Goal: Task Accomplishment & Management: Use online tool/utility

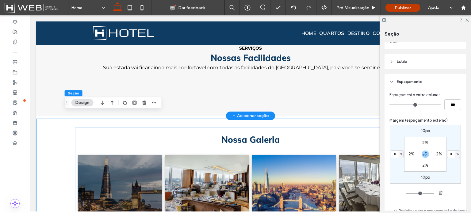
scroll to position [482, 0]
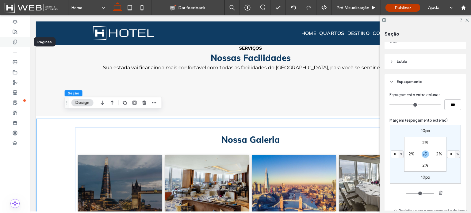
click at [16, 44] on icon at bounding box center [15, 42] width 5 height 5
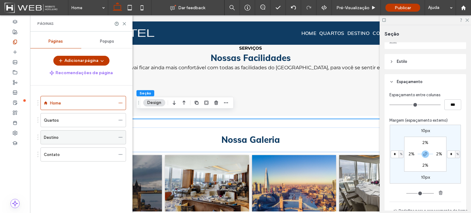
click at [52, 137] on label "Destino" at bounding box center [51, 137] width 15 height 11
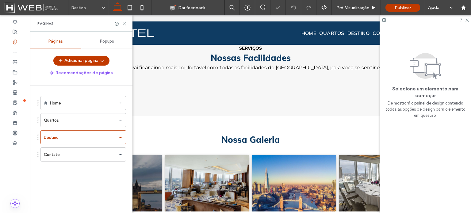
click at [125, 23] on icon at bounding box center [124, 23] width 5 height 5
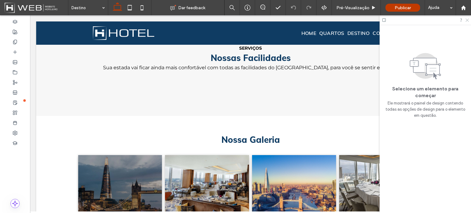
click at [466, 20] on icon at bounding box center [467, 20] width 4 height 4
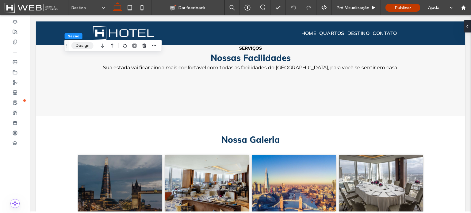
click at [86, 49] on button "Design" at bounding box center [82, 45] width 22 height 7
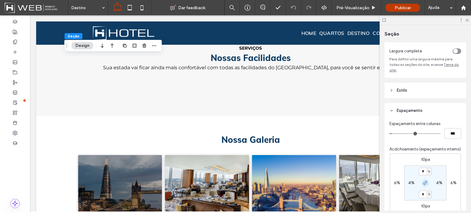
scroll to position [61, 0]
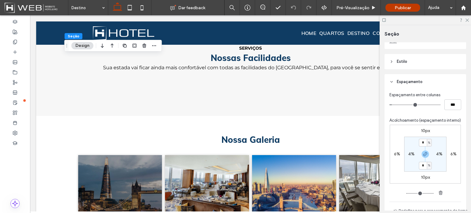
click at [394, 157] on label "6%" at bounding box center [397, 153] width 6 height 5
type input "*"
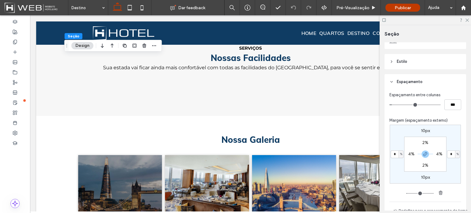
type input "*"
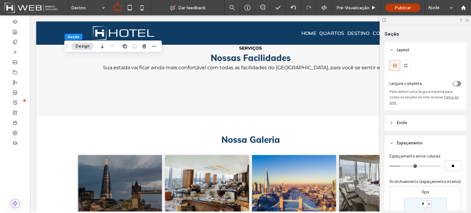
click at [124, 44] on use "button" at bounding box center [125, 46] width 4 height 4
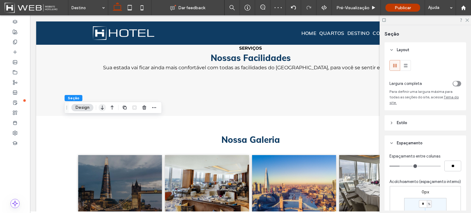
click at [104, 108] on icon "button" at bounding box center [102, 107] width 7 height 11
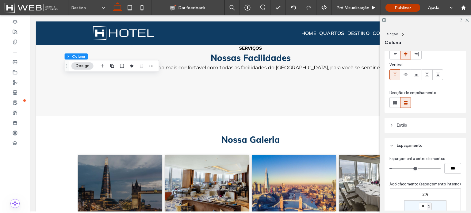
scroll to position [123, 0]
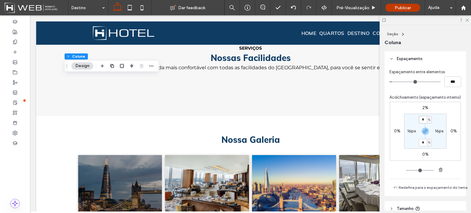
click at [423, 123] on input "*" at bounding box center [423, 120] width 8 height 8
type input "*"
click at [424, 110] on label "2%" at bounding box center [425, 107] width 6 height 5
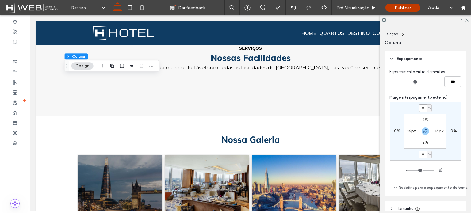
click at [421, 109] on input "*" at bounding box center [423, 108] width 8 height 8
type input "*"
click at [421, 106] on input "*" at bounding box center [423, 108] width 8 height 8
click at [422, 142] on label "2%" at bounding box center [425, 142] width 6 height 5
type input "*"
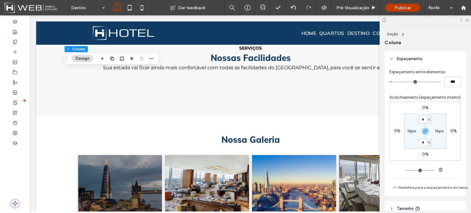
type input "*"
click at [422, 110] on label "0%" at bounding box center [425, 107] width 6 height 5
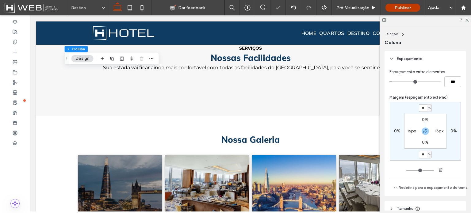
click at [422, 106] on input "*" at bounding box center [423, 108] width 8 height 8
type input "*"
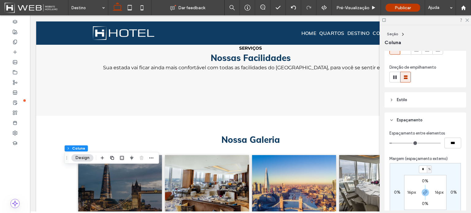
click at [409, 122] on span "Espaçamento" at bounding box center [410, 120] width 26 height 6
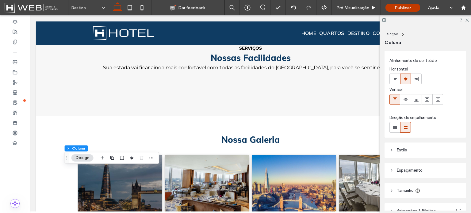
scroll to position [0, 0]
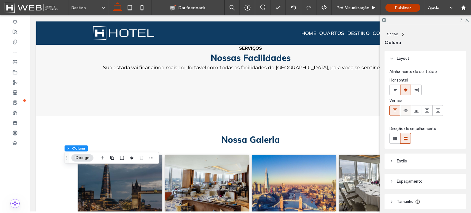
click at [403, 112] on icon at bounding box center [405, 110] width 5 height 5
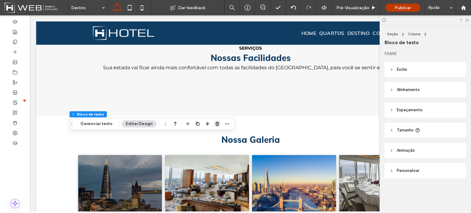
click at [216, 125] on use "button" at bounding box center [217, 124] width 4 height 4
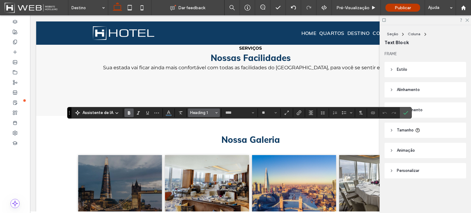
click at [214, 112] on button "Heading 1" at bounding box center [204, 112] width 32 height 9
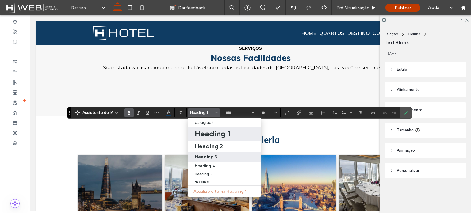
click at [211, 154] on h3 "Heading 3" at bounding box center [206, 157] width 22 height 6
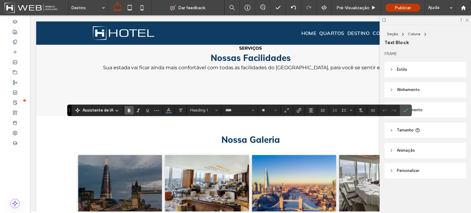
type input "**"
click at [311, 110] on icon "Alinhamento" at bounding box center [310, 110] width 5 height 5
click at [313, 131] on icon "ui.textEditor.alignment.center" at bounding box center [315, 129] width 5 height 5
type input "**********"
type input "**"
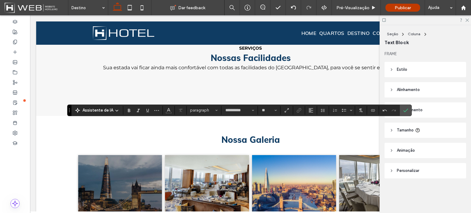
type input "****"
type input "**"
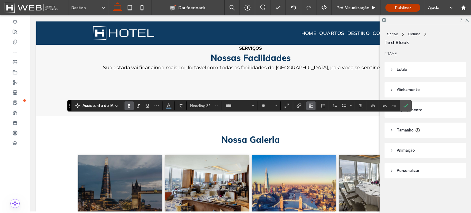
click at [308, 108] on span "Alinhamento" at bounding box center [310, 106] width 5 height 8
click at [315, 122] on label "ui.textEditor.alignment.center" at bounding box center [316, 124] width 21 height 9
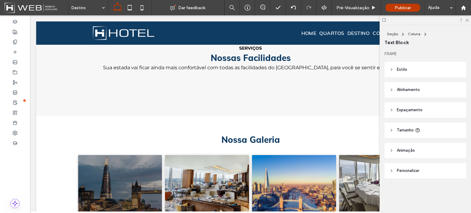
type input "****"
type input "**"
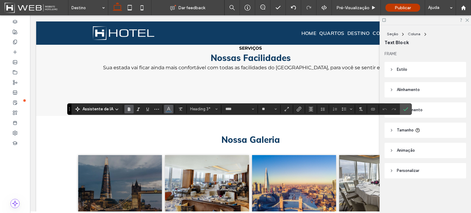
click at [172, 110] on button "Cor" at bounding box center [168, 109] width 9 height 9
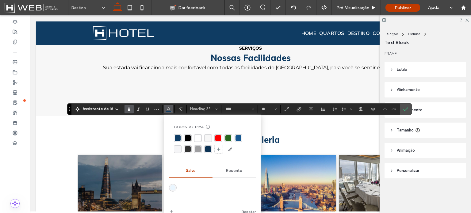
click at [196, 136] on div "rgba(255, 255, 255, 1)" at bounding box center [198, 138] width 6 height 6
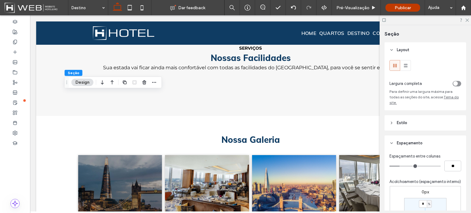
click at [403, 141] on span "Espaçamento" at bounding box center [410, 143] width 26 height 6
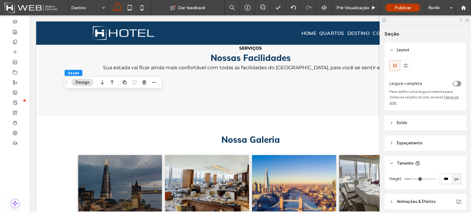
click at [412, 163] on span "Tamanho" at bounding box center [405, 163] width 17 height 6
click at [406, 120] on span "Estilo" at bounding box center [402, 123] width 10 height 6
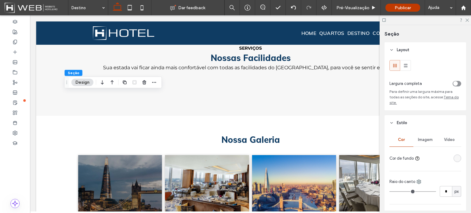
click at [454, 159] on div "rgba(247, 247, 247, 1)" at bounding box center [456, 158] width 5 height 5
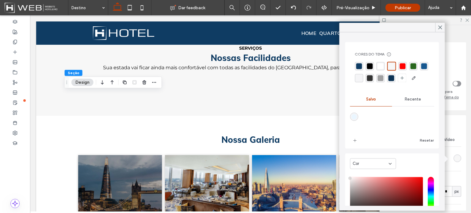
click at [358, 67] on div "rgba(15, 60, 99, 1)" at bounding box center [359, 66] width 6 height 6
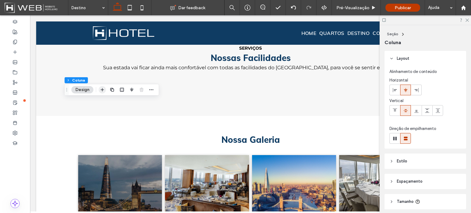
click at [105, 89] on span "button" at bounding box center [102, 89] width 7 height 7
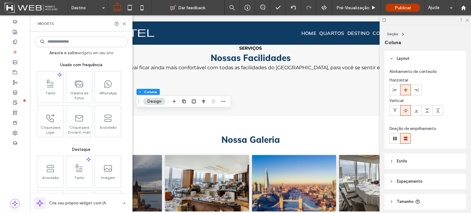
click at [77, 41] on input at bounding box center [81, 41] width 93 height 11
type input "*"
click at [123, 23] on icon at bounding box center [124, 23] width 5 height 5
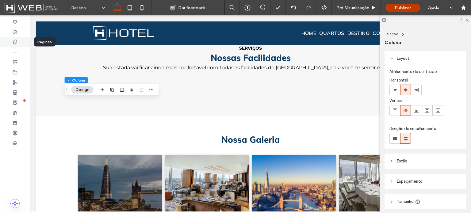
click at [18, 40] on div at bounding box center [15, 42] width 30 height 10
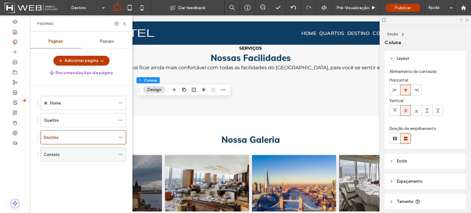
click at [119, 154] on icon at bounding box center [120, 154] width 4 height 4
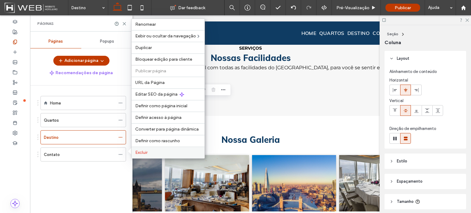
click at [139, 154] on span "Excluir" at bounding box center [141, 152] width 12 height 5
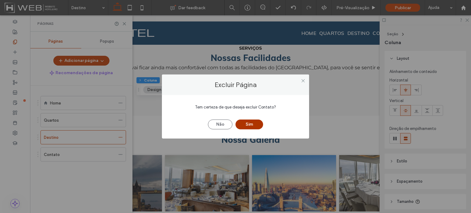
click at [241, 126] on button "Sim" at bounding box center [249, 125] width 28 height 10
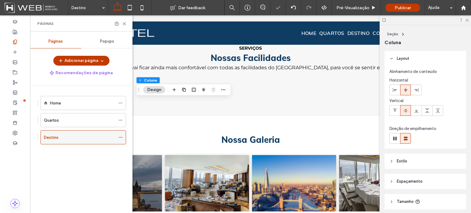
click at [122, 137] on use at bounding box center [120, 137] width 3 height 1
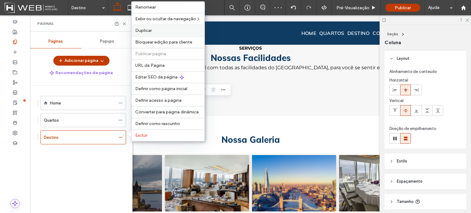
click at [169, 33] on label "Duplicar" at bounding box center [168, 30] width 66 height 5
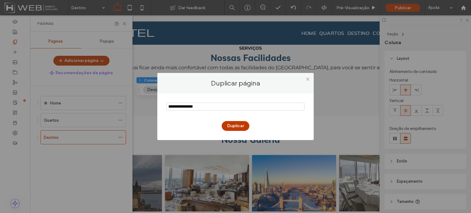
drag, startPoint x: 202, startPoint y: 106, endPoint x: 169, endPoint y: 100, distance: 33.4
click at [169, 100] on section at bounding box center [235, 107] width 138 height 15
type input "*******"
click at [239, 127] on button "Duplicar" at bounding box center [236, 126] width 28 height 10
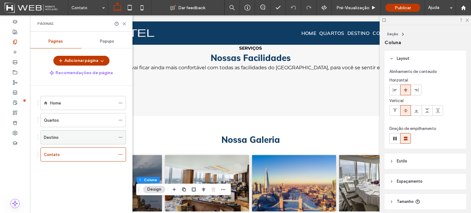
click at [77, 138] on div "Destino" at bounding box center [79, 137] width 71 height 6
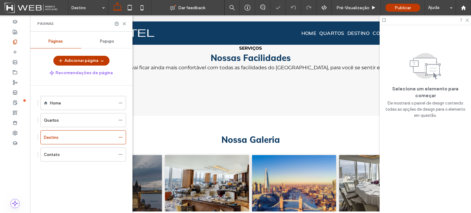
click at [74, 156] on div "Contato" at bounding box center [79, 154] width 71 height 6
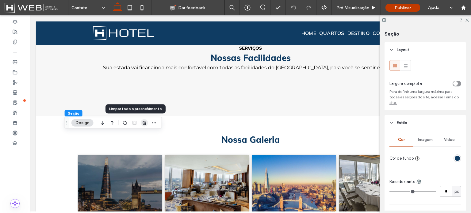
click at [143, 123] on icon "button" at bounding box center [144, 122] width 5 height 5
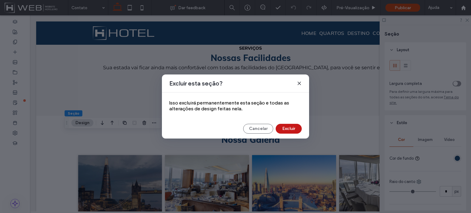
click at [287, 130] on button "Excluir" at bounding box center [288, 129] width 26 height 10
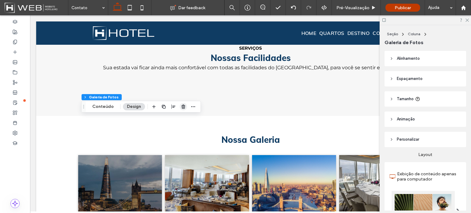
click at [183, 108] on use "button" at bounding box center [183, 106] width 4 height 4
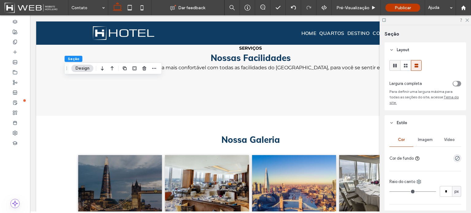
click at [398, 67] on div at bounding box center [394, 65] width 10 height 10
click at [406, 68] on span at bounding box center [405, 65] width 6 height 10
click at [397, 66] on div at bounding box center [394, 65] width 10 height 10
click at [408, 69] on span at bounding box center [405, 65] width 6 height 10
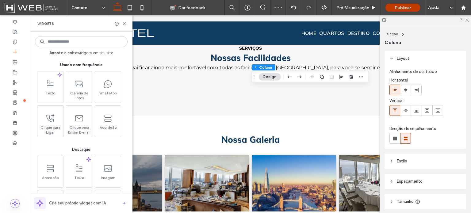
click at [91, 44] on input at bounding box center [81, 41] width 93 height 11
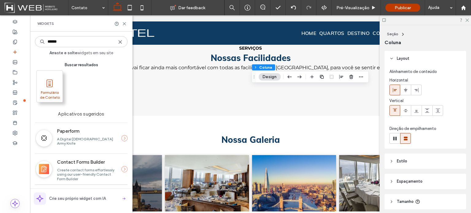
type input "******"
click at [49, 85] on use at bounding box center [50, 83] width 6 height 8
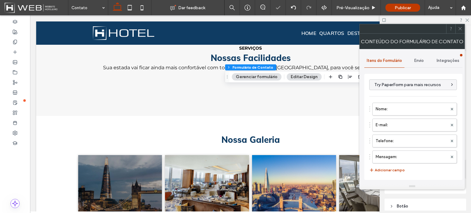
type input "*"
type input "***"
type input "*"
type input "***"
type input "*"
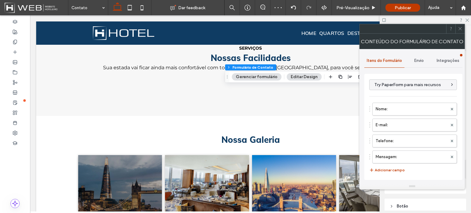
type input "*"
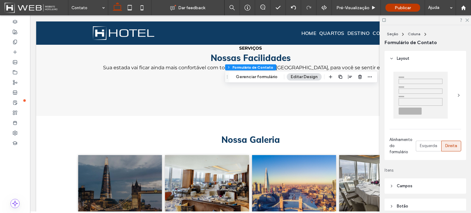
click at [421, 100] on div at bounding box center [420, 95] width 54 height 47
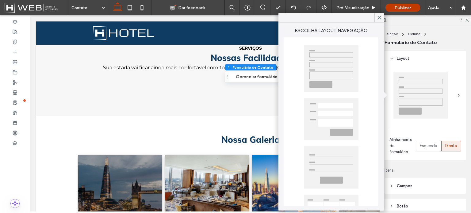
click at [337, 78] on div at bounding box center [331, 68] width 54 height 47
type input "*"
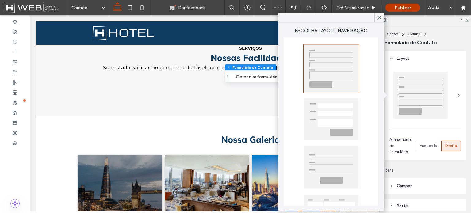
click at [401, 127] on div "Alinhamento do formulário Esquerda Direita" at bounding box center [425, 113] width 82 height 94
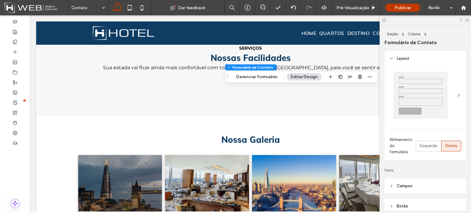
scroll to position [61, 0]
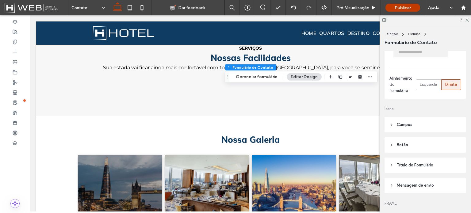
click at [407, 124] on span "Campos" at bounding box center [405, 125] width 16 height 6
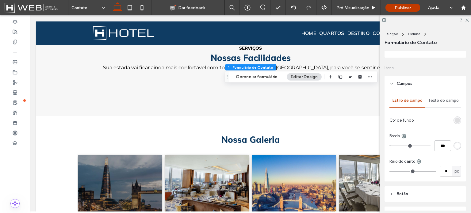
scroll to position [92, 0]
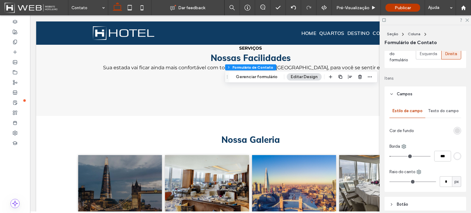
click at [449, 112] on span "Texto do campo" at bounding box center [443, 110] width 31 height 5
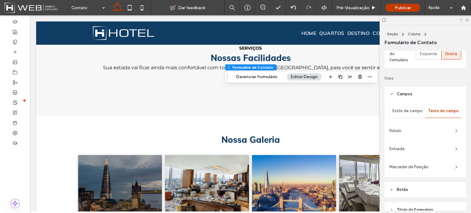
click at [404, 128] on span "Rótulo" at bounding box center [419, 131] width 61 height 6
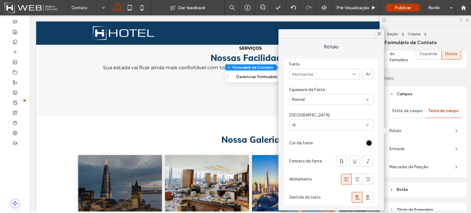
click at [404, 128] on span "Rótulo" at bounding box center [419, 131] width 61 height 6
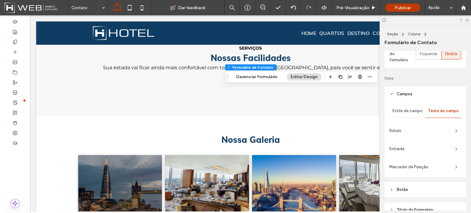
click at [405, 110] on span "Estilo de campo" at bounding box center [407, 110] width 30 height 5
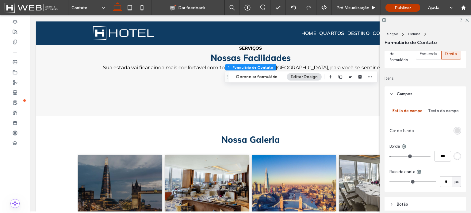
click at [406, 93] on span "Campos" at bounding box center [405, 94] width 16 height 6
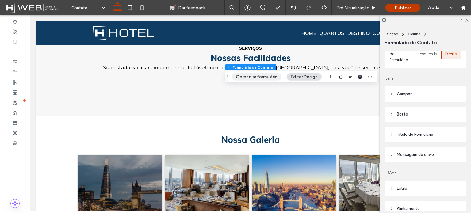
click at [261, 76] on button "Gerenciar formulário" at bounding box center [257, 76] width 50 height 7
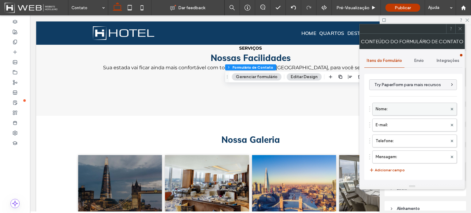
click at [403, 112] on label "Nome:" at bounding box center [411, 109] width 72 height 12
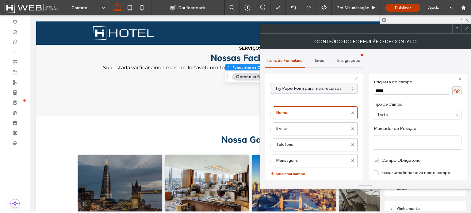
scroll to position [42, 0]
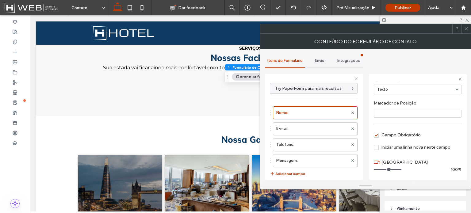
drag, startPoint x: 382, startPoint y: 168, endPoint x: 403, endPoint y: 169, distance: 20.9
click at [401, 169] on input "range" at bounding box center [388, 169] width 28 height 1
drag, startPoint x: 398, startPoint y: 168, endPoint x: 388, endPoint y: 169, distance: 9.8
click at [388, 169] on input "range" at bounding box center [388, 169] width 28 height 1
drag, startPoint x: 388, startPoint y: 169, endPoint x: 381, endPoint y: 170, distance: 7.2
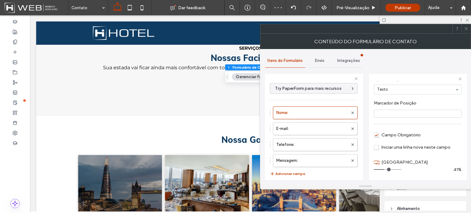
click at [381, 170] on input "range" at bounding box center [388, 169] width 28 height 1
drag, startPoint x: 381, startPoint y: 170, endPoint x: 386, endPoint y: 169, distance: 4.6
click at [386, 169] on input "range" at bounding box center [388, 169] width 28 height 1
drag, startPoint x: 386, startPoint y: 169, endPoint x: 403, endPoint y: 169, distance: 16.9
click at [401, 169] on input "range" at bounding box center [388, 169] width 28 height 1
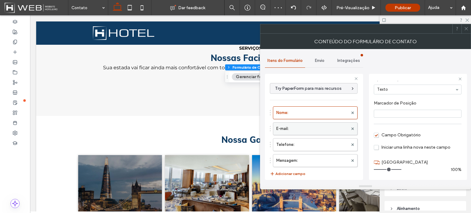
click at [322, 128] on label "E-mail:" at bounding box center [312, 129] width 72 height 12
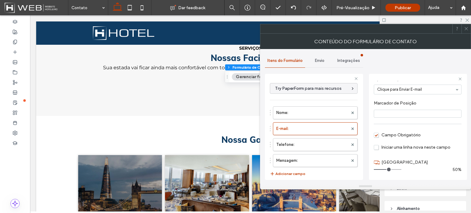
drag, startPoint x: 382, startPoint y: 170, endPoint x: 386, endPoint y: 170, distance: 3.7
click at [386, 170] on input "range" at bounding box center [388, 169] width 28 height 1
click at [291, 141] on label "Telefone:" at bounding box center [312, 145] width 72 height 12
drag, startPoint x: 383, startPoint y: 168, endPoint x: 386, endPoint y: 169, distance: 3.4
click at [386, 169] on input "range" at bounding box center [388, 169] width 28 height 1
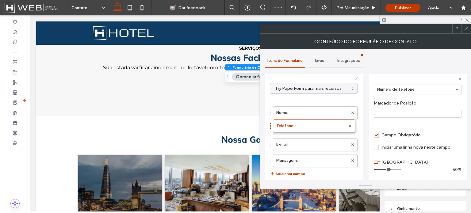
drag, startPoint x: 271, startPoint y: 142, endPoint x: 270, endPoint y: 120, distance: 21.5
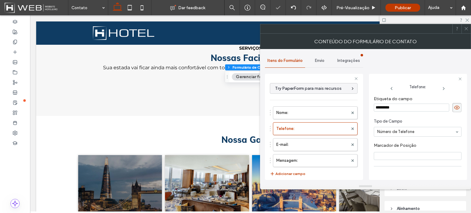
scroll to position [0, 0]
click at [284, 144] on label "E-mail:" at bounding box center [312, 145] width 72 height 12
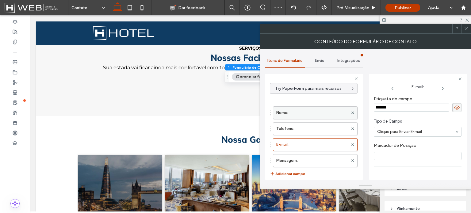
click at [298, 112] on label "Nome:" at bounding box center [312, 113] width 72 height 12
type input "**"
click at [393, 154] on input "Marcador de Posiçāo" at bounding box center [418, 156] width 88 height 8
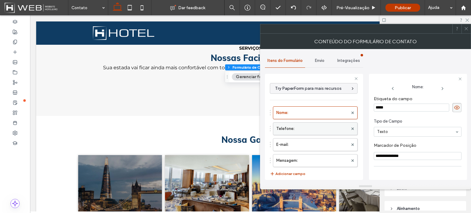
type input "**********"
click at [313, 130] on label "Telefone:" at bounding box center [312, 129] width 72 height 12
type input "*"
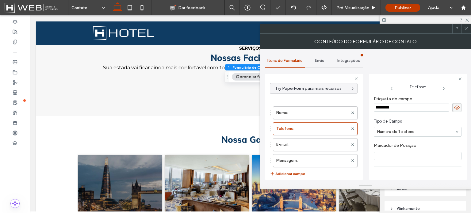
click at [382, 157] on input "Marcador de Posiçāo" at bounding box center [418, 156] width 88 height 8
type input "**********"
click at [310, 147] on label "E-mail:" at bounding box center [312, 145] width 72 height 12
click at [382, 154] on input "Marcador de Posiçāo" at bounding box center [418, 156] width 88 height 8
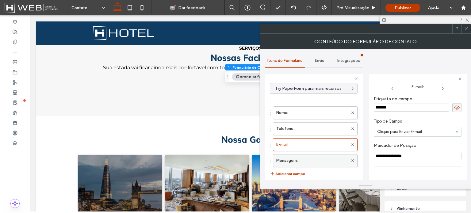
type input "**********"
click at [287, 160] on label "Mensagem:" at bounding box center [312, 160] width 72 height 12
type input "**"
click at [387, 158] on input "Marcador de Posiçāo" at bounding box center [418, 156] width 88 height 8
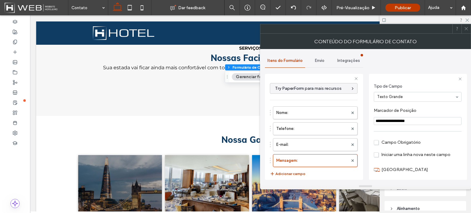
scroll to position [42, 0]
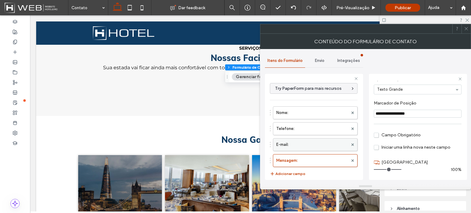
type input "**********"
click at [313, 144] on label "E-mail:" at bounding box center [312, 145] width 72 height 12
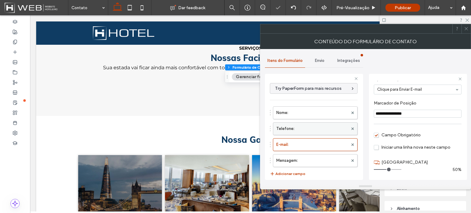
click at [302, 129] on label "Telefone:" at bounding box center [312, 129] width 72 height 12
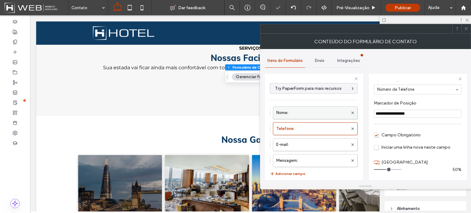
click at [305, 110] on label "Nome:" at bounding box center [312, 113] width 72 height 12
type input "**"
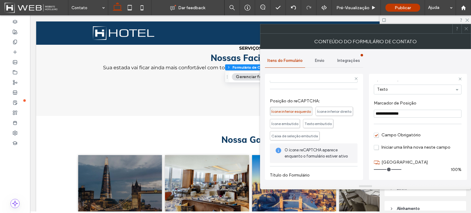
scroll to position [139, 0]
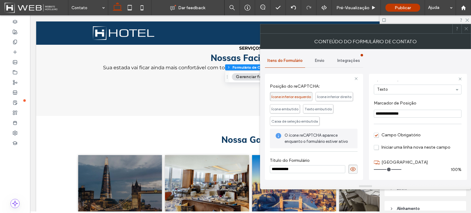
click at [350, 168] on use at bounding box center [353, 169] width 6 height 4
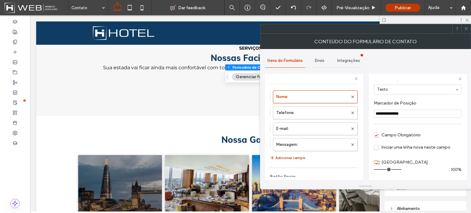
scroll to position [0, 0]
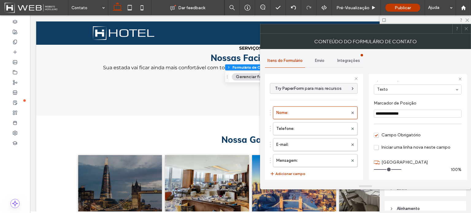
click at [318, 61] on span "Envio" at bounding box center [319, 60] width 9 height 5
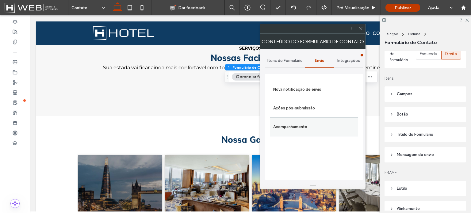
click at [299, 127] on label "Acompanhamento" at bounding box center [314, 127] width 82 height 12
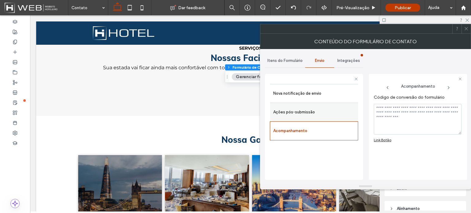
click at [308, 118] on div "Ações pós-submissão" at bounding box center [314, 112] width 88 height 19
click at [317, 108] on label "Ações pós-submissão" at bounding box center [314, 112] width 82 height 12
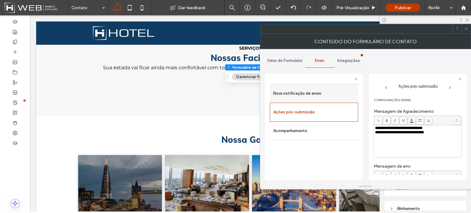
click at [315, 97] on label "Nova notificação de envio" at bounding box center [314, 93] width 82 height 12
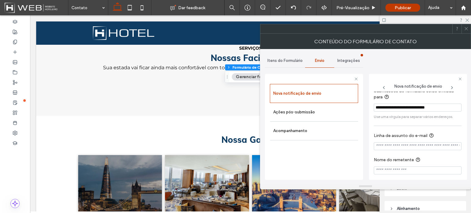
scroll to position [10, 0]
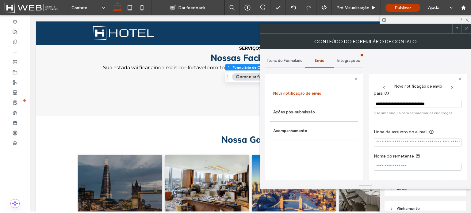
click at [465, 31] on span at bounding box center [466, 28] width 5 height 9
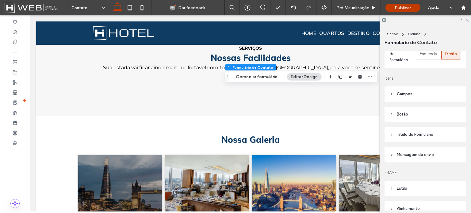
click at [467, 19] on icon at bounding box center [467, 20] width 4 height 4
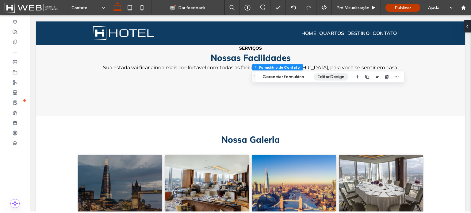
click at [327, 77] on button "Editar Design" at bounding box center [330, 76] width 35 height 7
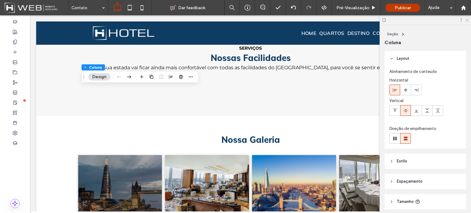
click at [468, 20] on icon at bounding box center [467, 20] width 4 height 4
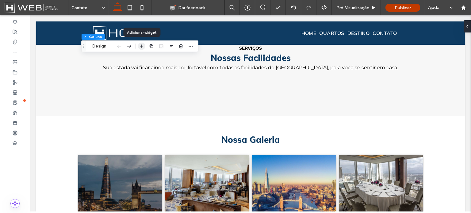
click at [142, 47] on icon "button" at bounding box center [141, 46] width 5 height 5
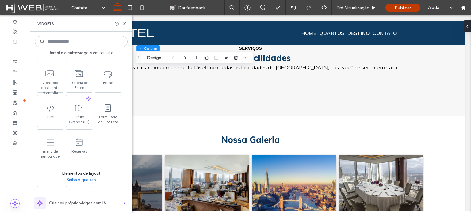
scroll to position [153, 0]
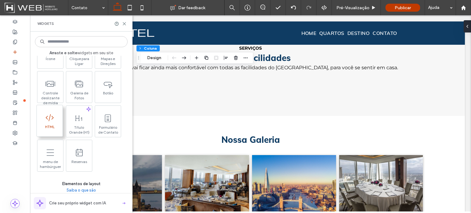
click at [53, 125] on span "HTML" at bounding box center [50, 128] width 26 height 9
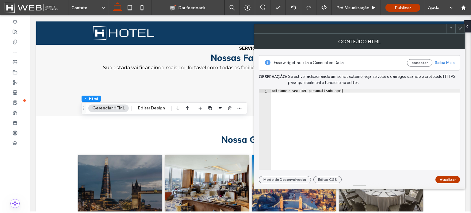
click at [281, 96] on div "Adicione o seu HTML personalizado aqui" at bounding box center [365, 133] width 189 height 89
drag, startPoint x: 347, startPoint y: 91, endPoint x: 255, endPoint y: 88, distance: 92.3
click at [256, 88] on div "**********" at bounding box center [359, 116] width 211 height 134
paste textarea "**********"
type textarea "**********"
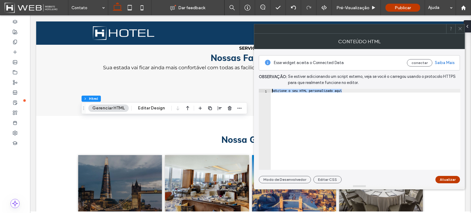
scroll to position [0, 510]
click at [445, 180] on button "Atualizar" at bounding box center [447, 179] width 25 height 7
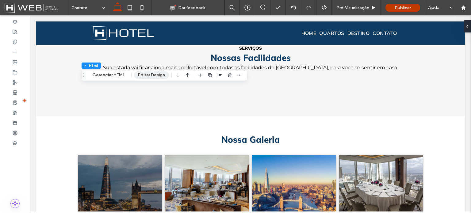
click at [150, 72] on button "Editar Design" at bounding box center [151, 74] width 35 height 7
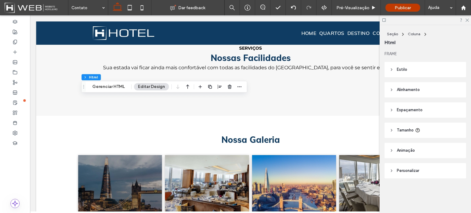
click at [409, 127] on header "Tamanho" at bounding box center [425, 130] width 82 height 15
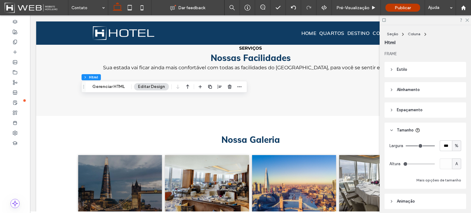
type input "**"
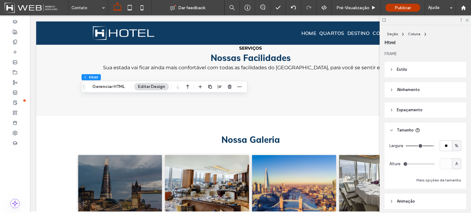
type input "**"
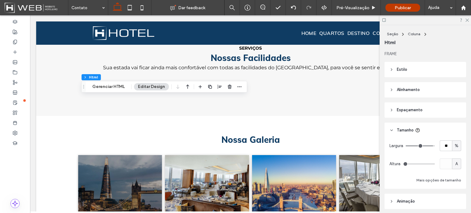
type input "**"
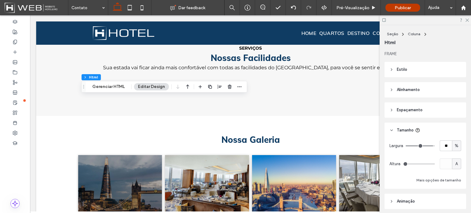
type input "**"
drag, startPoint x: 428, startPoint y: 146, endPoint x: 422, endPoint y: 147, distance: 6.2
click at [422, 146] on input "range" at bounding box center [419, 146] width 29 height 1
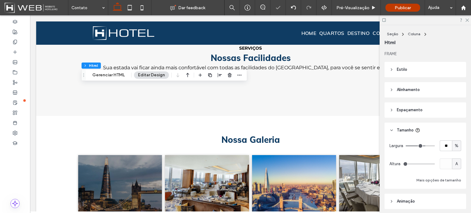
type input "**"
drag, startPoint x: 421, startPoint y: 146, endPoint x: 416, endPoint y: 145, distance: 5.9
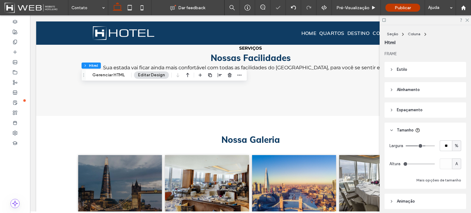
type input "**"
click at [416, 146] on input "range" at bounding box center [419, 146] width 29 height 1
type input "**"
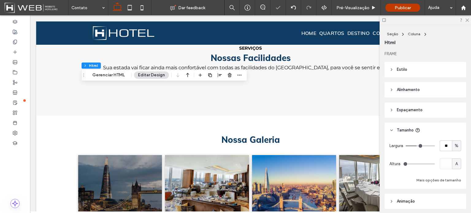
type input "**"
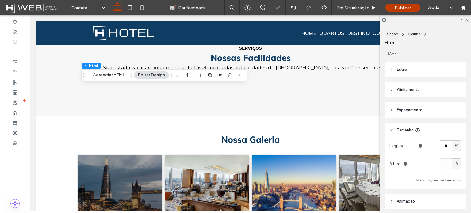
type input "**"
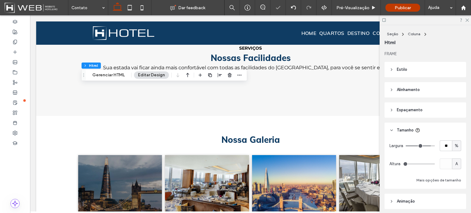
type input "***"
drag, startPoint x: 416, startPoint y: 145, endPoint x: 455, endPoint y: 139, distance: 40.0
type input "***"
click at [435, 146] on input "range" at bounding box center [419, 146] width 29 height 1
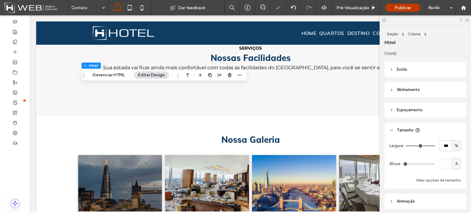
click at [412, 131] on span "Tamanho" at bounding box center [405, 130] width 17 height 6
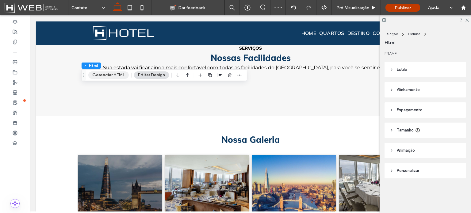
click at [116, 76] on button "Gerenciar HTML" at bounding box center [108, 74] width 40 height 7
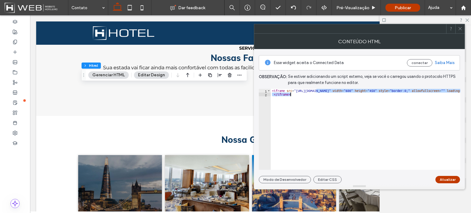
drag, startPoint x: 316, startPoint y: 92, endPoint x: 449, endPoint y: 93, distance: 133.0
click at [449, 90] on div "< iframe src = "https://www.google.com/maps/embed?pb=!1m14!1m8!1m3!1d56585.8140…" at bounding box center [365, 129] width 189 height 81
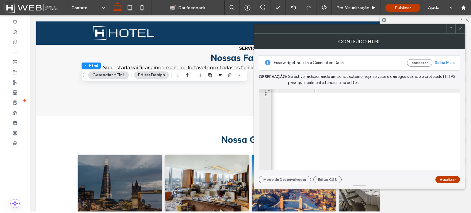
scroll to position [0, 389]
click at [355, 91] on div "< iframe src = "https://www.google.com/maps/embed?pb=!1m14!1m8!1m3!1d56585.8140…" at bounding box center [223, 131] width 683 height 84
type textarea "**********"
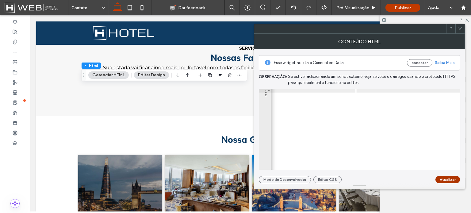
click at [445, 180] on button "Atualizar" at bounding box center [447, 179] width 25 height 7
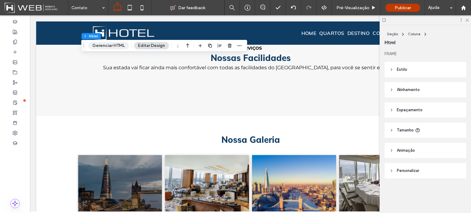
click at [121, 44] on button "Gerenciar HTML" at bounding box center [108, 45] width 40 height 7
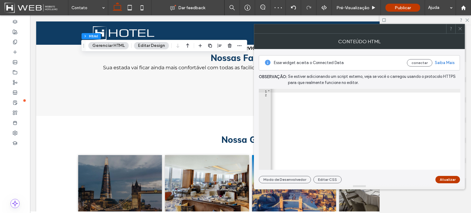
scroll to position [0, 423]
click at [321, 89] on div "< iframe src = "https://www.google.com/maps/embed?pb=!1m14!1m8!1m3!1d56585.8140…" at bounding box center [189, 131] width 683 height 84
drag, startPoint x: 349, startPoint y: 90, endPoint x: 344, endPoint y: 90, distance: 4.6
click at [344, 90] on div "< iframe src = "https://www.google.com/maps/embed?pb=!1m14!1m8!1m3!1d56585.8140…" at bounding box center [189, 131] width 683 height 84
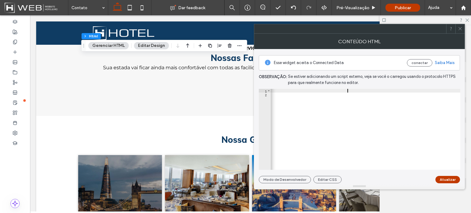
scroll to position [0, 42]
type textarea "**********"
click at [440, 179] on button "Atualizar" at bounding box center [447, 179] width 25 height 7
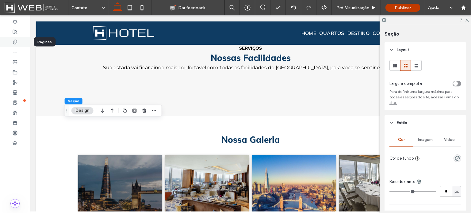
click at [15, 40] on use at bounding box center [14, 42] width 3 height 4
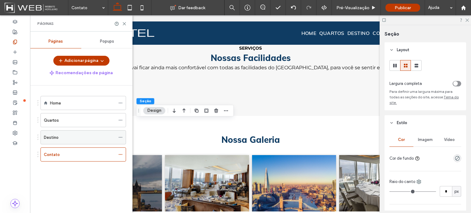
click at [67, 137] on div "Destino" at bounding box center [79, 137] width 71 height 6
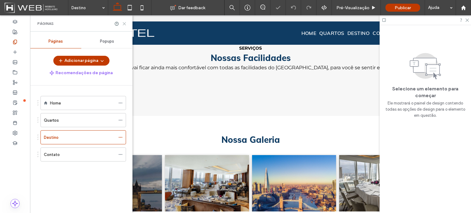
click at [123, 23] on use at bounding box center [124, 23] width 3 height 3
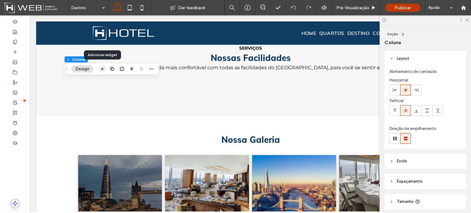
click at [100, 70] on icon "button" at bounding box center [102, 68] width 5 height 5
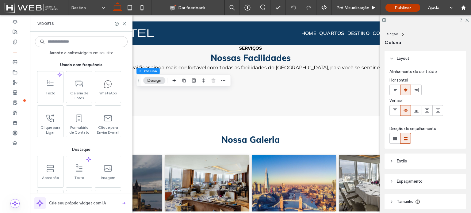
click at [88, 43] on input at bounding box center [81, 41] width 93 height 11
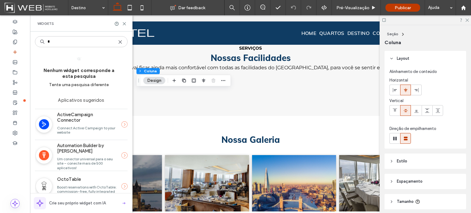
type input "*"
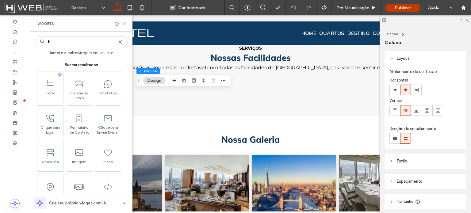
click at [126, 24] on icon at bounding box center [124, 23] width 5 height 5
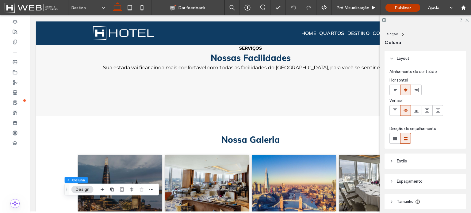
click at [466, 21] on use at bounding box center [466, 20] width 3 height 3
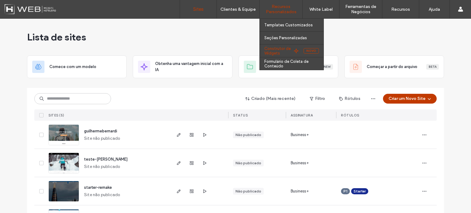
scroll to position [56, 0]
